Goal: Transaction & Acquisition: Purchase product/service

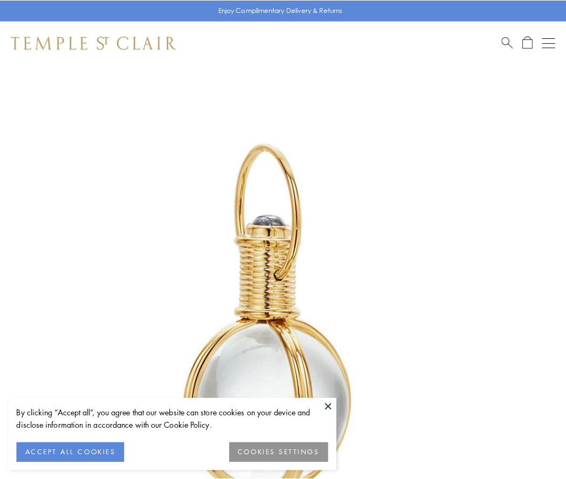
scroll to position [282, 0]
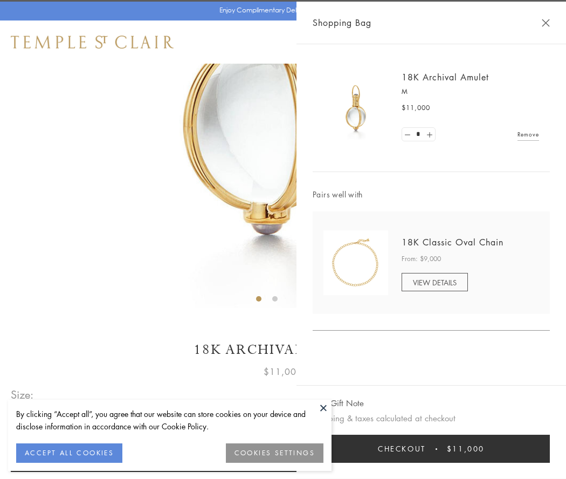
click at [431, 449] on button "Checkout $11,000" at bounding box center [431, 449] width 237 height 28
